Goal: Obtain resource: Download file/media

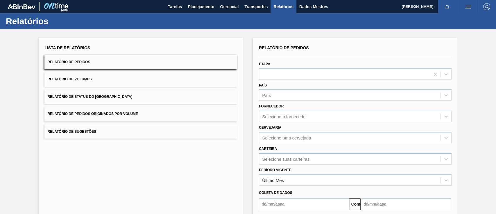
click at [121, 113] on font "Relatório de Pedidos Originados por Volume" at bounding box center [92, 114] width 91 height 4
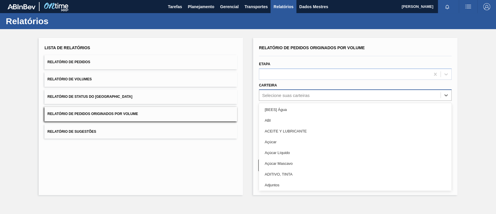
click at [288, 96] on font "Selecione suas carteiras" at bounding box center [285, 95] width 47 height 5
type input "aç"
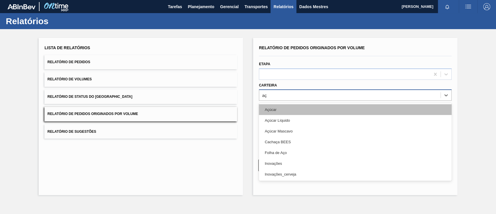
click at [274, 112] on div "Açúcar" at bounding box center [355, 109] width 193 height 11
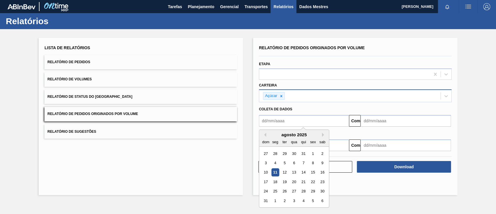
click at [277, 120] on input "text" at bounding box center [304, 121] width 90 height 12
click at [314, 154] on font "1" at bounding box center [313, 153] width 2 height 4
type input "[DATE]"
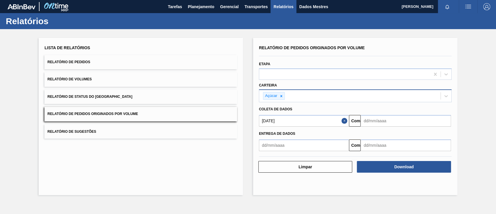
drag, startPoint x: 404, startPoint y: 128, endPoint x: 404, endPoint y: 122, distance: 6.4
click at [404, 126] on div "Entrega de dados Comeu" at bounding box center [355, 138] width 197 height 24
click at [404, 121] on input "text" at bounding box center [406, 121] width 90 height 12
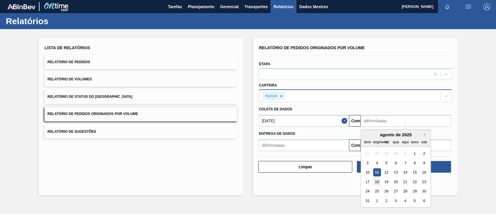
click at [376, 181] on font "18" at bounding box center [377, 181] width 4 height 4
type input "[DATE]"
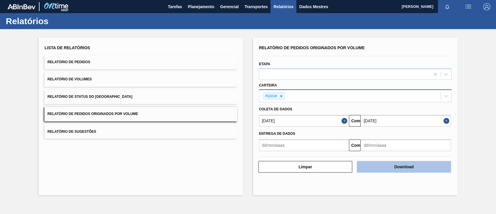
click at [402, 169] on button "Download" at bounding box center [404, 167] width 94 height 12
